Goal: Transaction & Acquisition: Purchase product/service

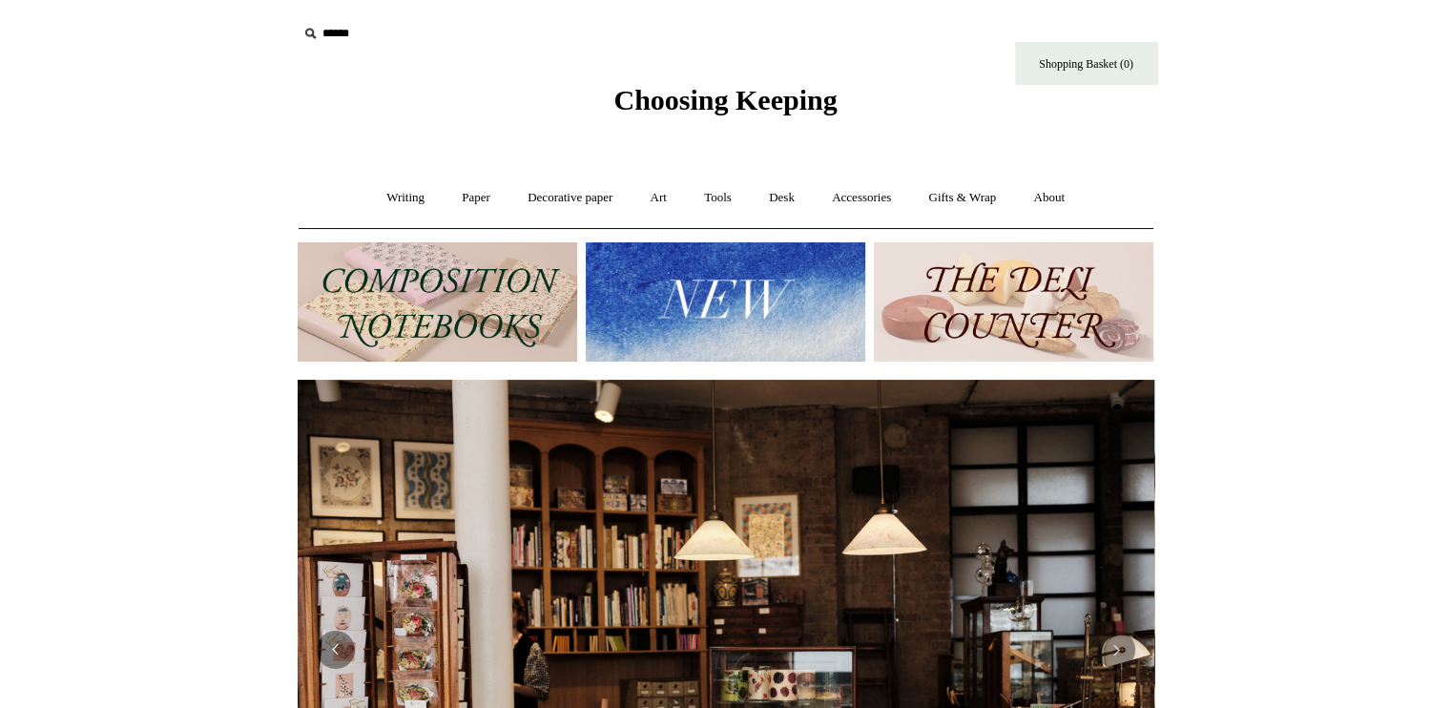
click at [398, 100] on div "Choosing Keeping" at bounding box center [726, 58] width 954 height 117
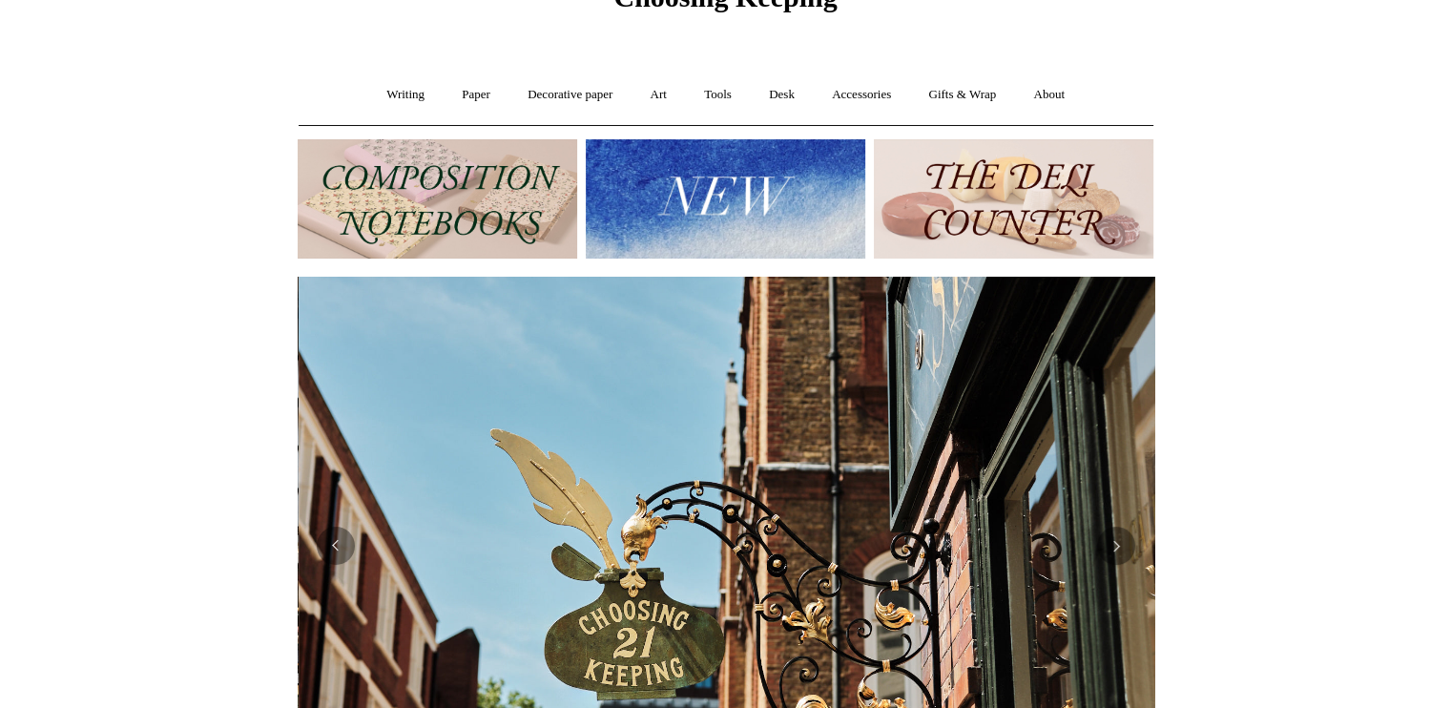
scroll to position [0, 856]
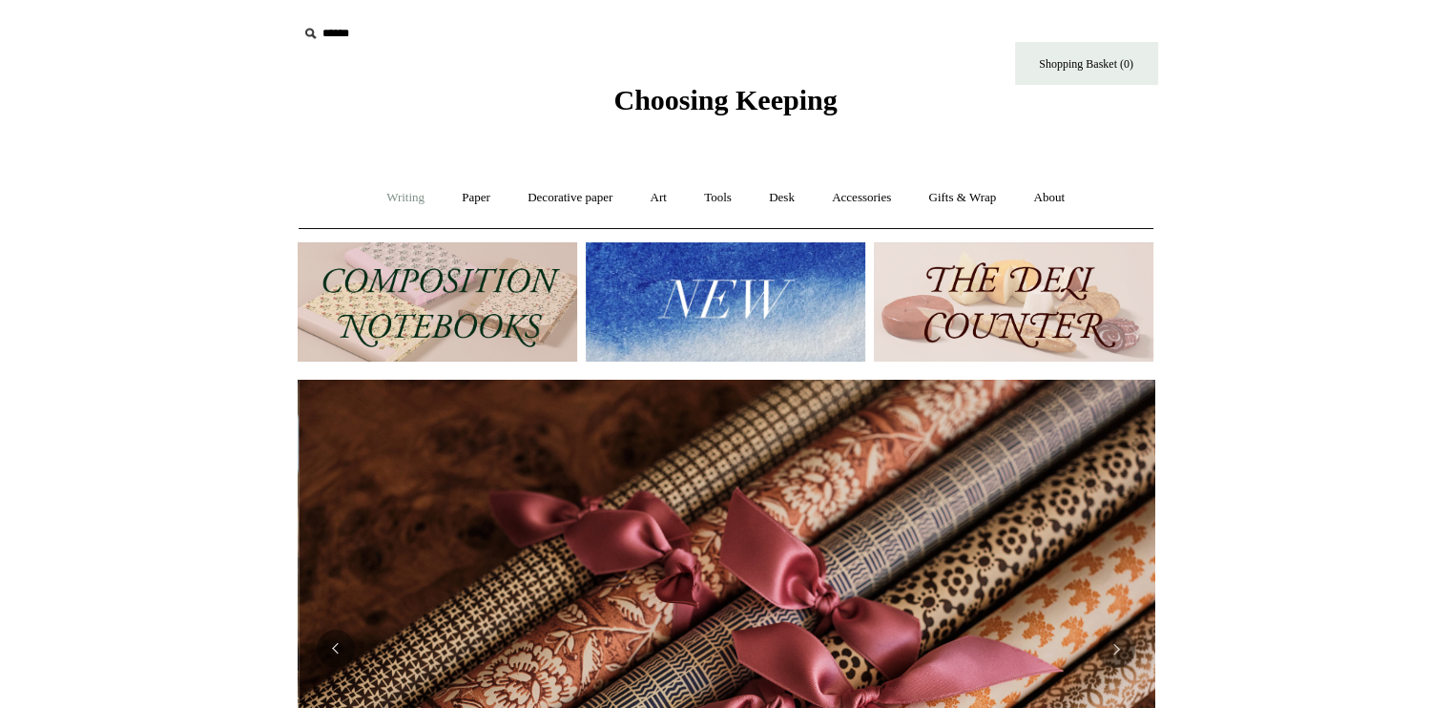
click at [388, 199] on link "Writing +" at bounding box center [405, 198] width 72 height 51
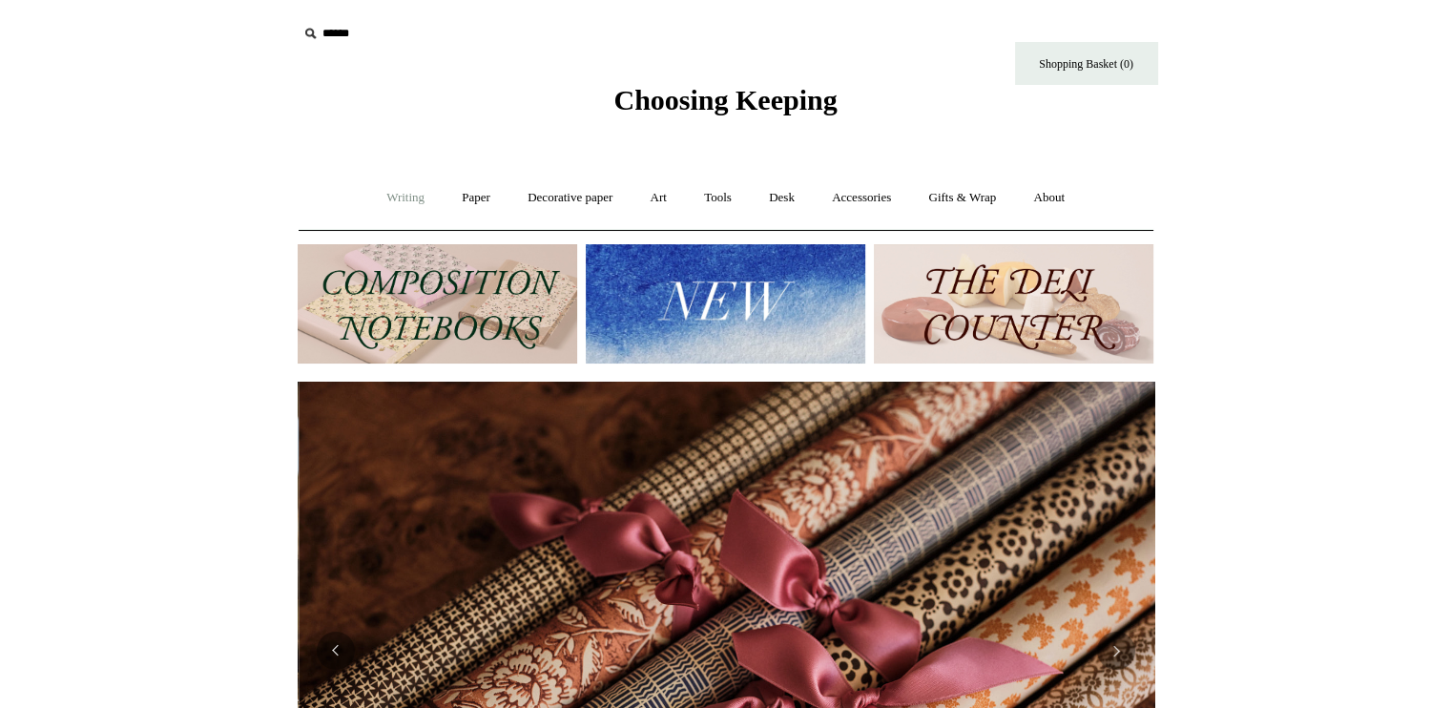
scroll to position [0, 1713]
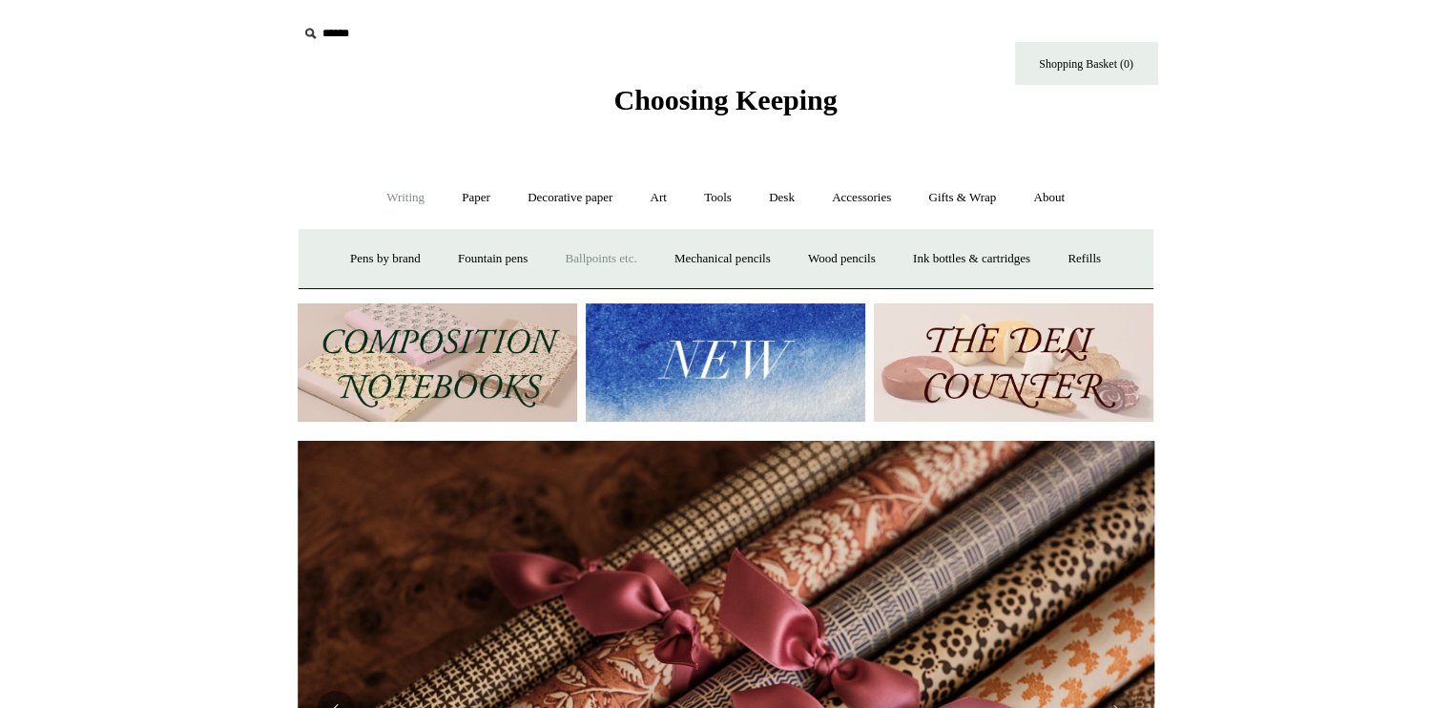
click at [610, 256] on link "Ballpoints etc. +" at bounding box center [601, 259] width 106 height 51
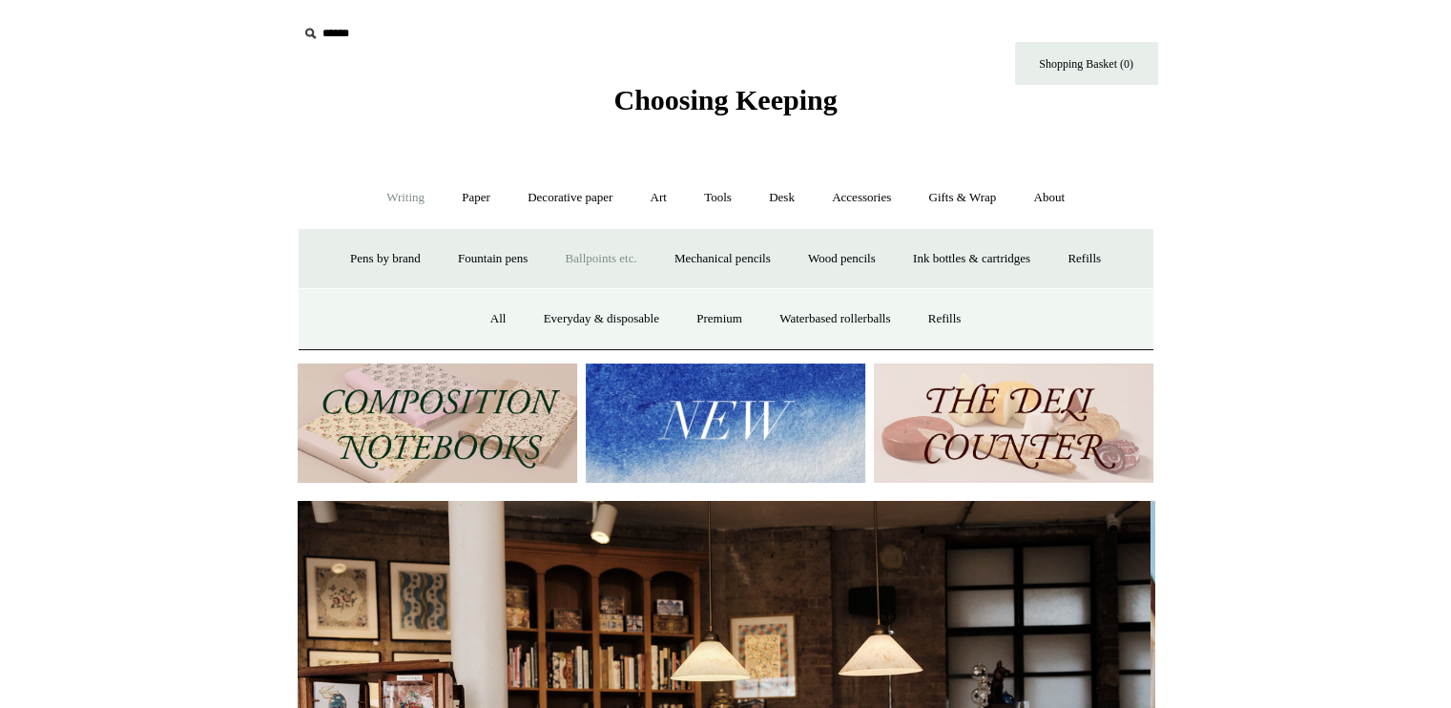
scroll to position [0, 0]
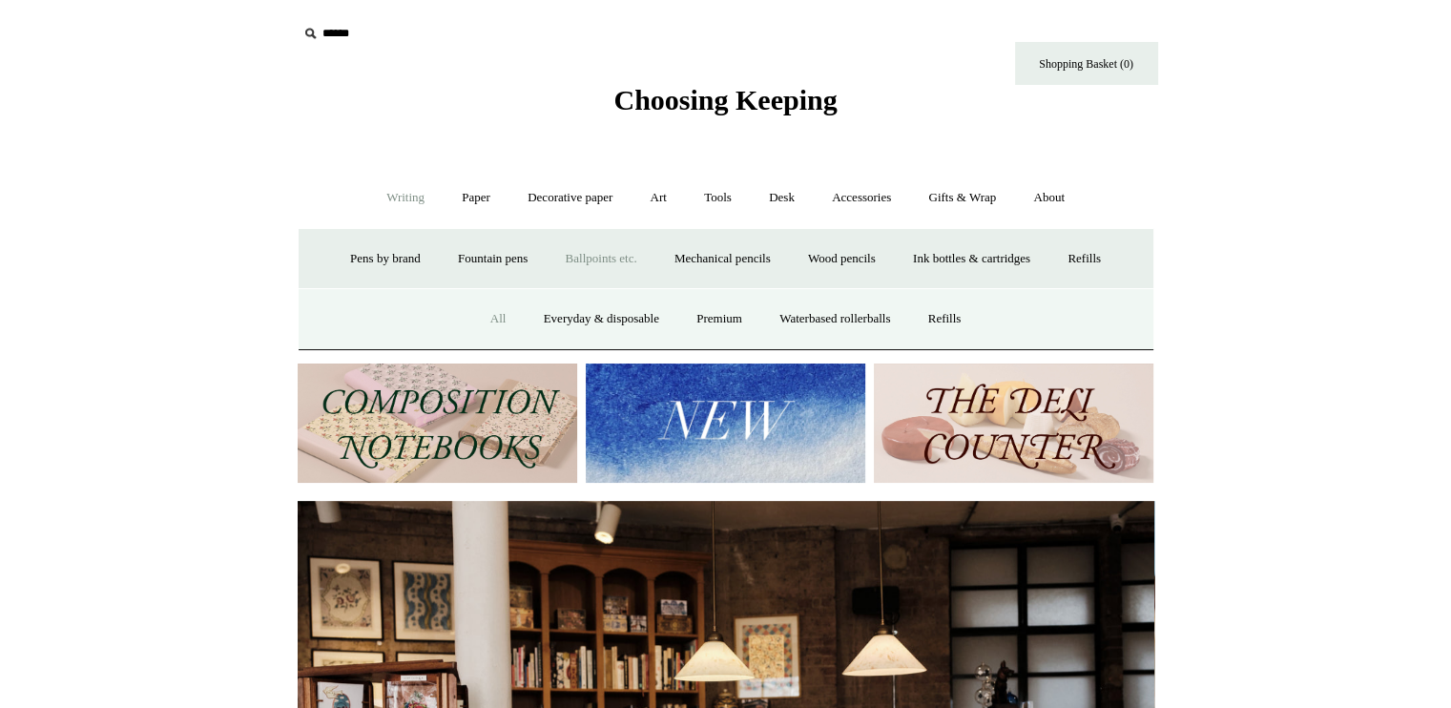
click at [491, 319] on link "All" at bounding box center [498, 319] width 51 height 51
